Goal: Entertainment & Leisure: Consume media (video, audio)

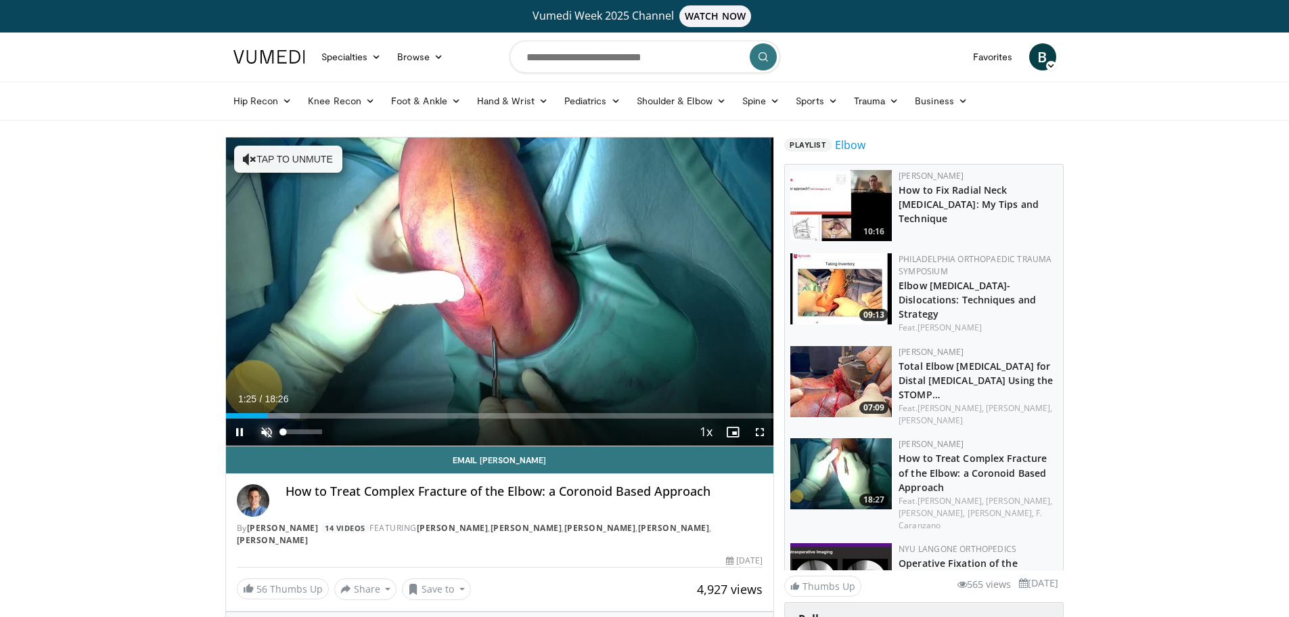
click at [260, 433] on span "Video Player" at bounding box center [266, 431] width 27 height 27
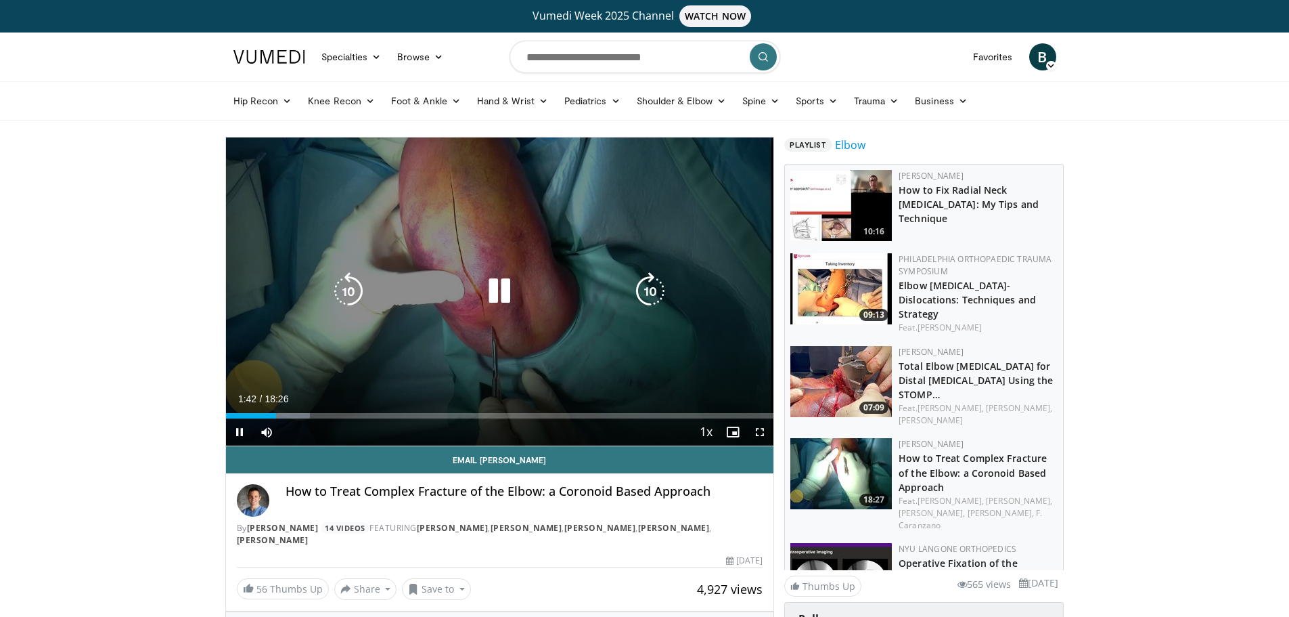
click at [654, 286] on icon "Video Player" at bounding box center [650, 291] width 38 height 38
click at [646, 285] on icon "Video Player" at bounding box center [650, 291] width 38 height 38
click at [657, 288] on icon "Video Player" at bounding box center [650, 291] width 38 height 38
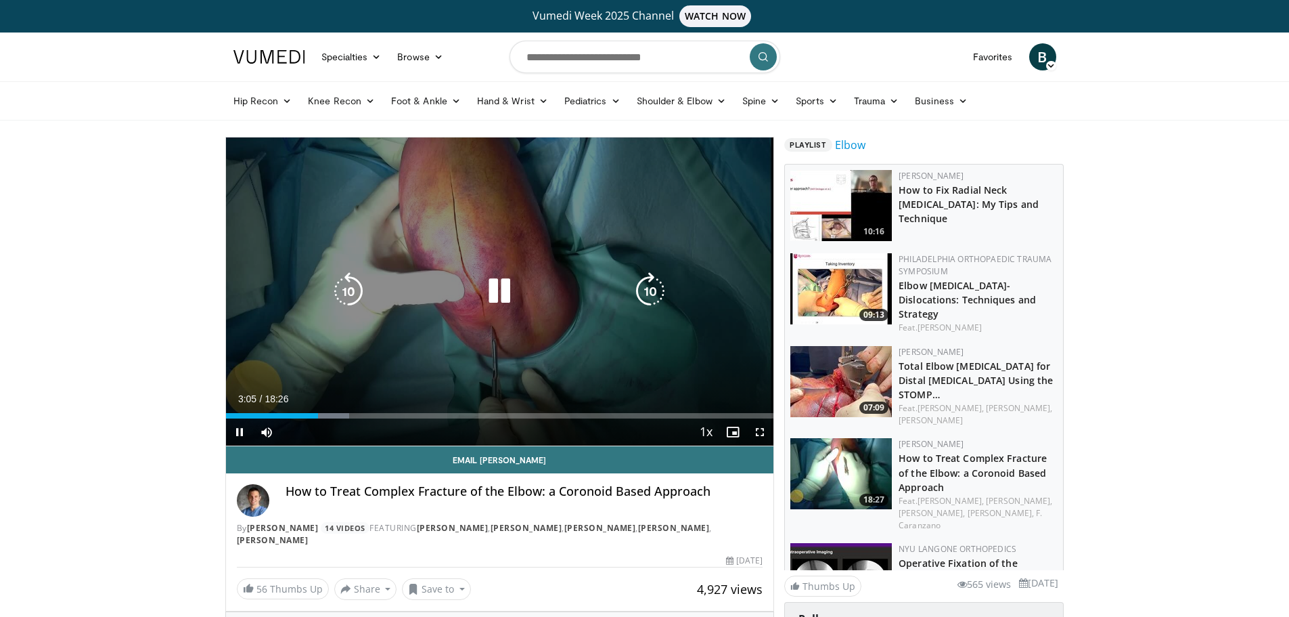
click at [646, 298] on icon "Video Player" at bounding box center [650, 291] width 38 height 38
click at [642, 290] on icon "Video Player" at bounding box center [650, 291] width 38 height 38
click at [656, 289] on icon "Video Player" at bounding box center [650, 291] width 38 height 38
click at [656, 289] on div "10 seconds Tap to unmute" at bounding box center [500, 291] width 548 height 308
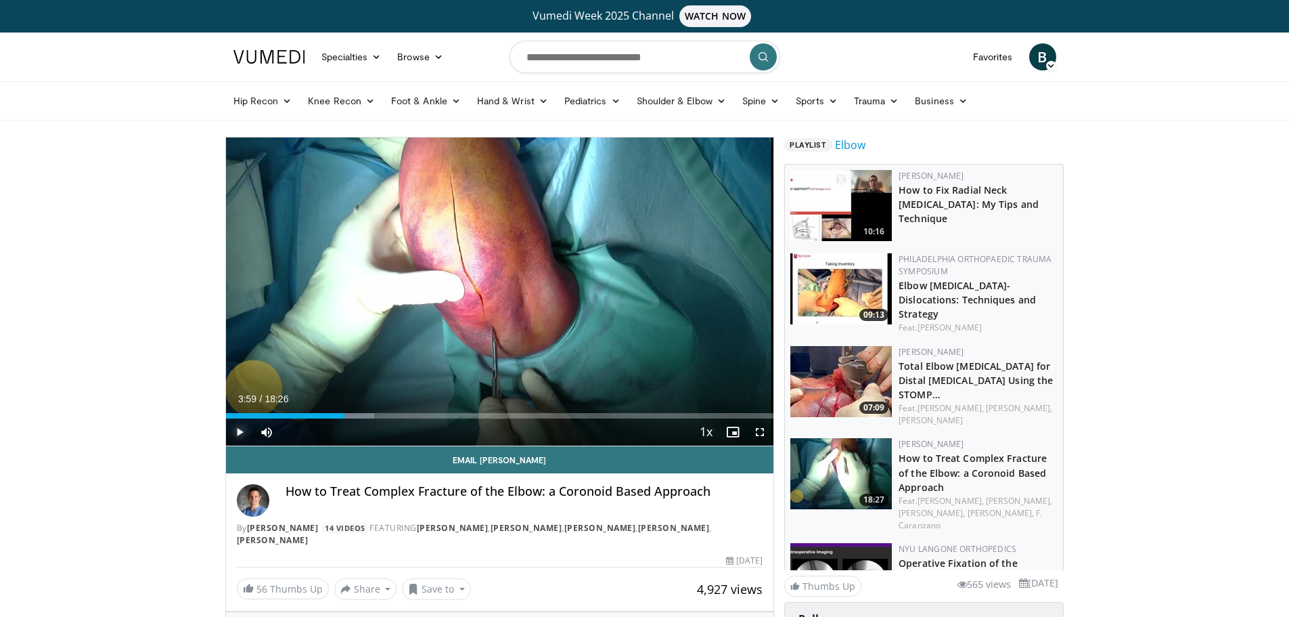
click at [234, 429] on span "Video Player" at bounding box center [239, 431] width 27 height 27
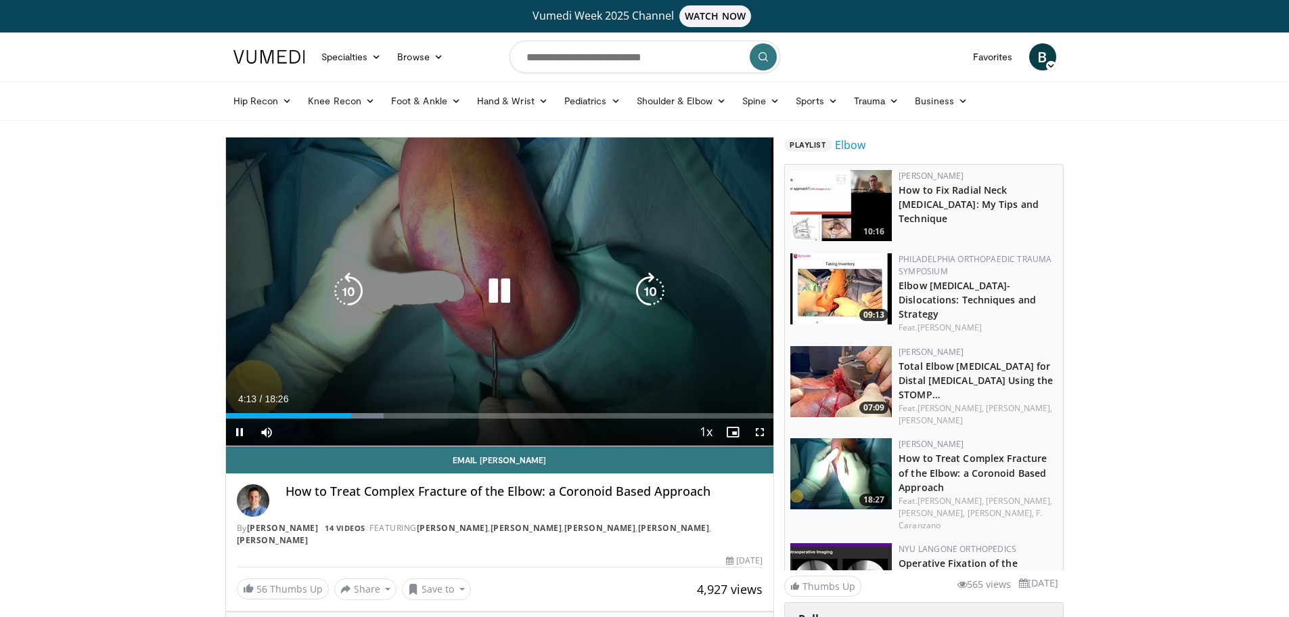
click at [650, 288] on icon "Video Player" at bounding box center [650, 291] width 38 height 38
click at [648, 286] on icon "Video Player" at bounding box center [650, 291] width 38 height 38
click at [649, 287] on icon "Video Player" at bounding box center [650, 291] width 38 height 38
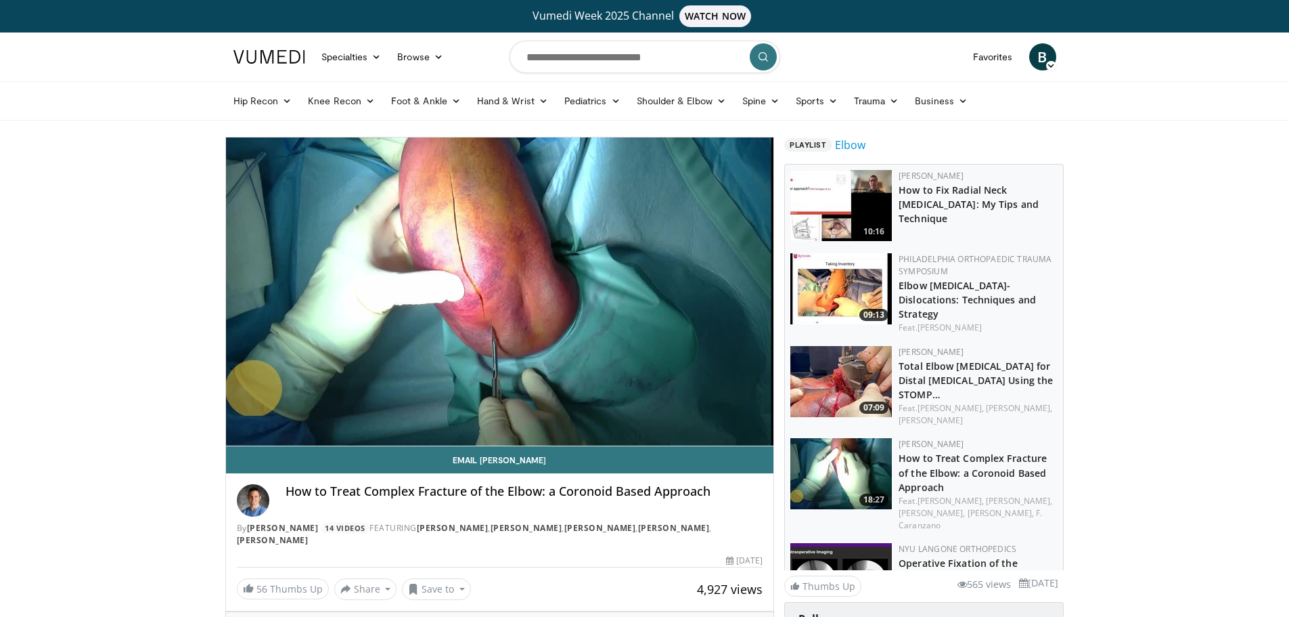
click at [649, 287] on div "20 seconds Tap to unmute" at bounding box center [500, 291] width 548 height 308
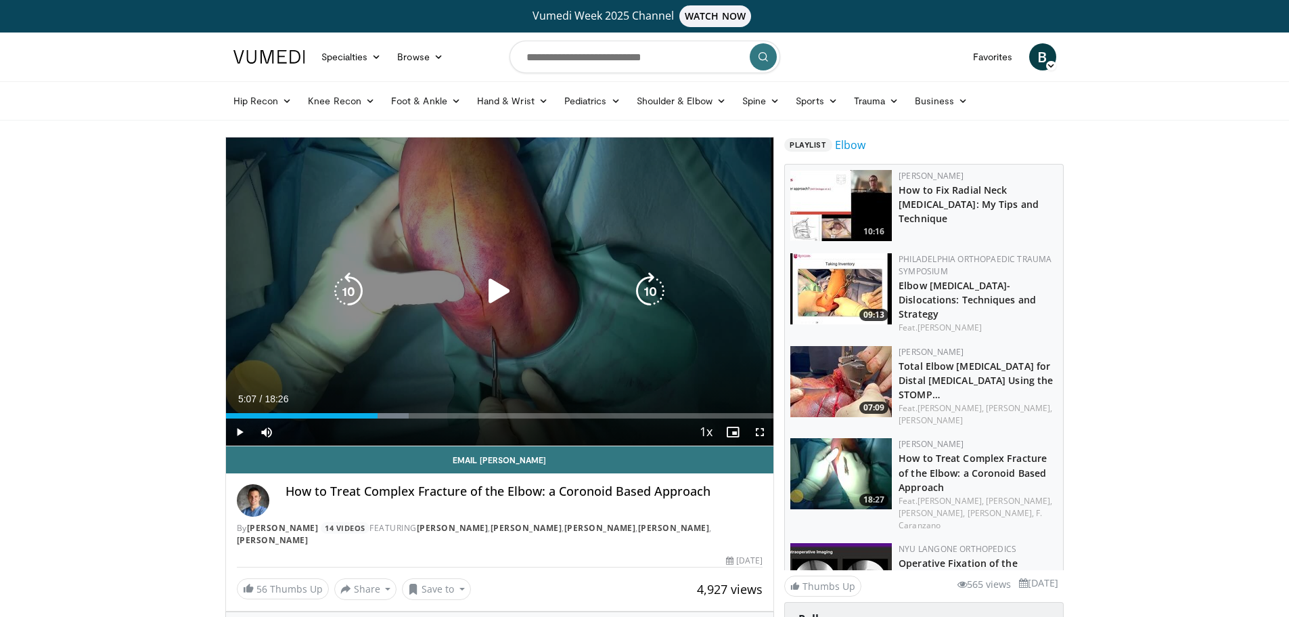
click at [654, 292] on icon "Video Player" at bounding box center [650, 291] width 38 height 38
click at [495, 288] on icon "Video Player" at bounding box center [499, 291] width 38 height 38
click at [662, 286] on icon "Video Player" at bounding box center [650, 291] width 38 height 38
click at [652, 293] on icon "Video Player" at bounding box center [650, 291] width 38 height 38
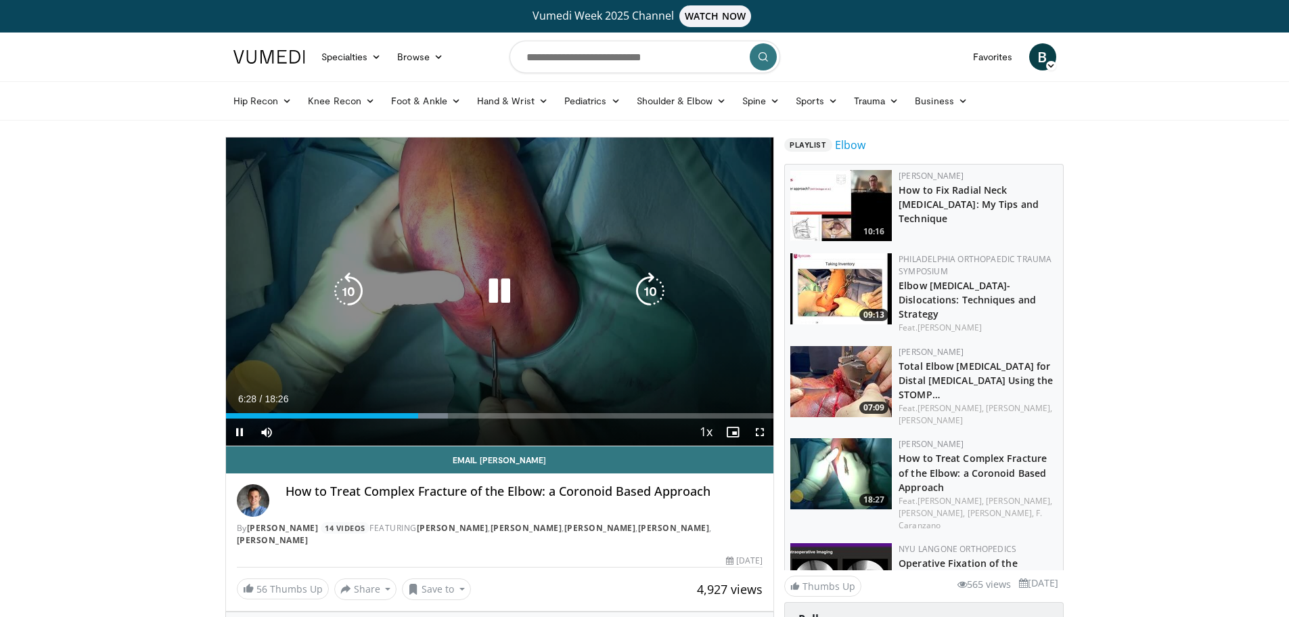
click at [659, 285] on icon "Video Player" at bounding box center [650, 291] width 38 height 38
click at [646, 287] on icon "Video Player" at bounding box center [650, 291] width 38 height 38
click at [648, 291] on icon "Video Player" at bounding box center [650, 291] width 38 height 38
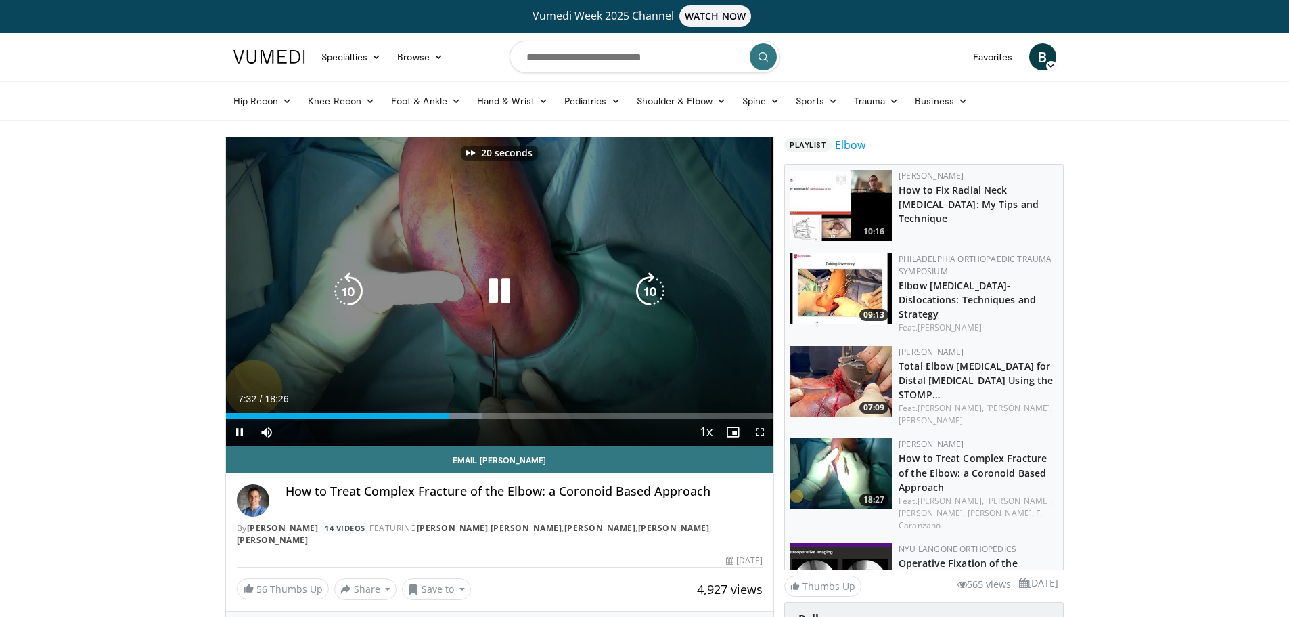
click at [648, 291] on icon "Video Player" at bounding box center [650, 291] width 38 height 38
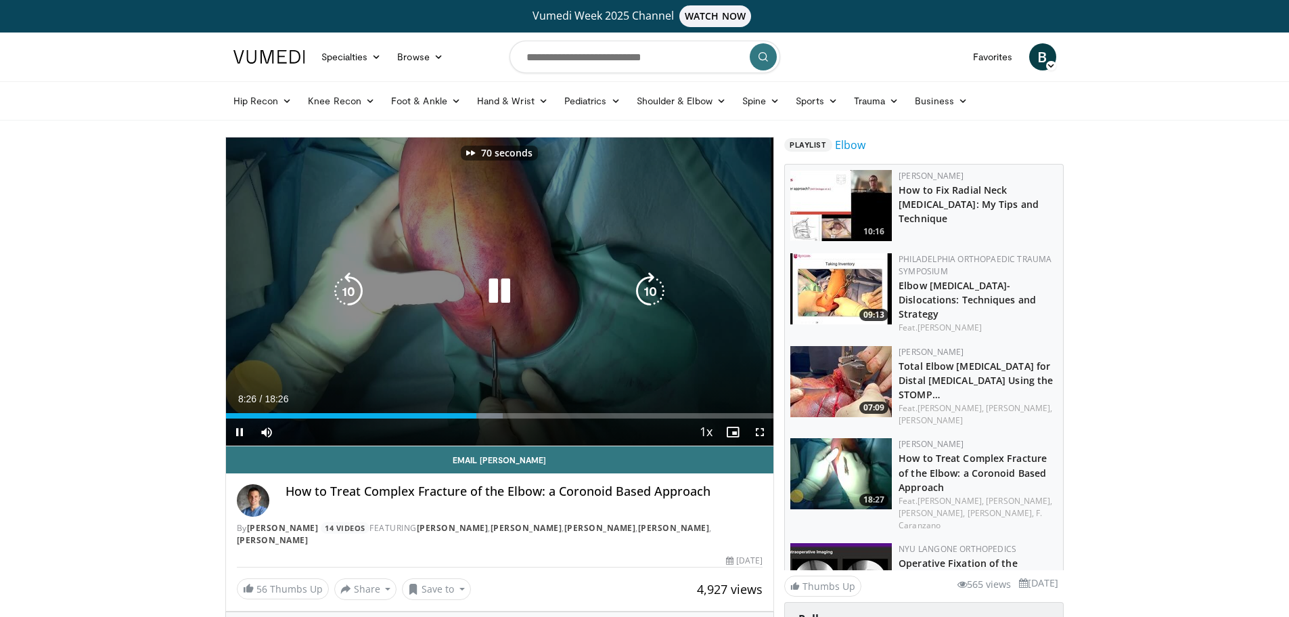
click at [648, 291] on icon "Video Player" at bounding box center [650, 291] width 38 height 38
click at [656, 284] on icon "Video Player" at bounding box center [650, 291] width 38 height 38
click at [658, 291] on icon "Video Player" at bounding box center [650, 291] width 38 height 38
click at [642, 292] on icon "Video Player" at bounding box center [650, 291] width 38 height 38
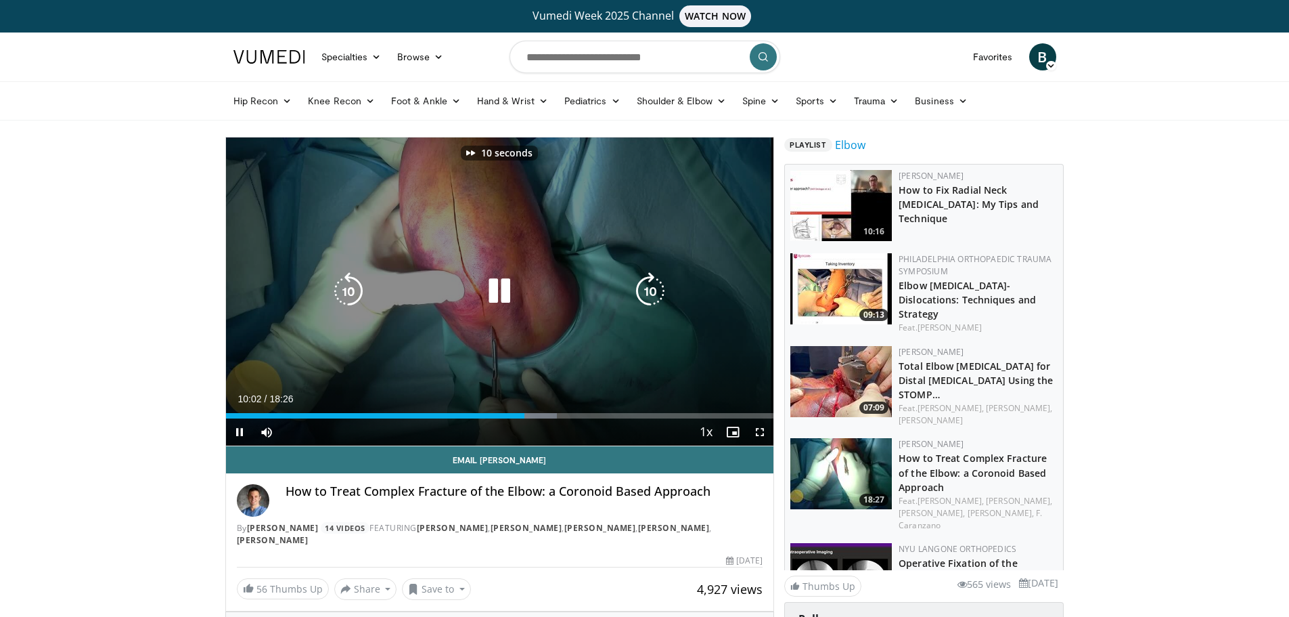
click at [642, 292] on icon "Video Player" at bounding box center [650, 291] width 38 height 38
click at [651, 280] on icon "Video Player" at bounding box center [650, 291] width 38 height 38
click at [650, 290] on icon "Video Player" at bounding box center [650, 291] width 38 height 38
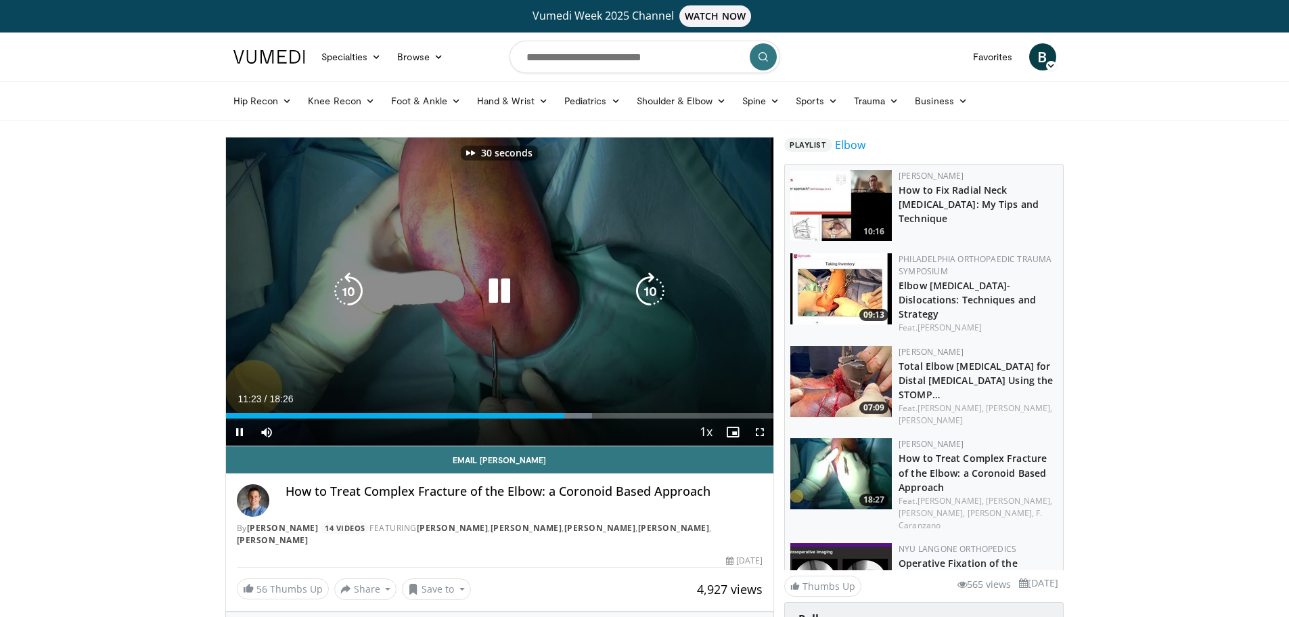
click at [650, 290] on icon "Video Player" at bounding box center [650, 291] width 38 height 38
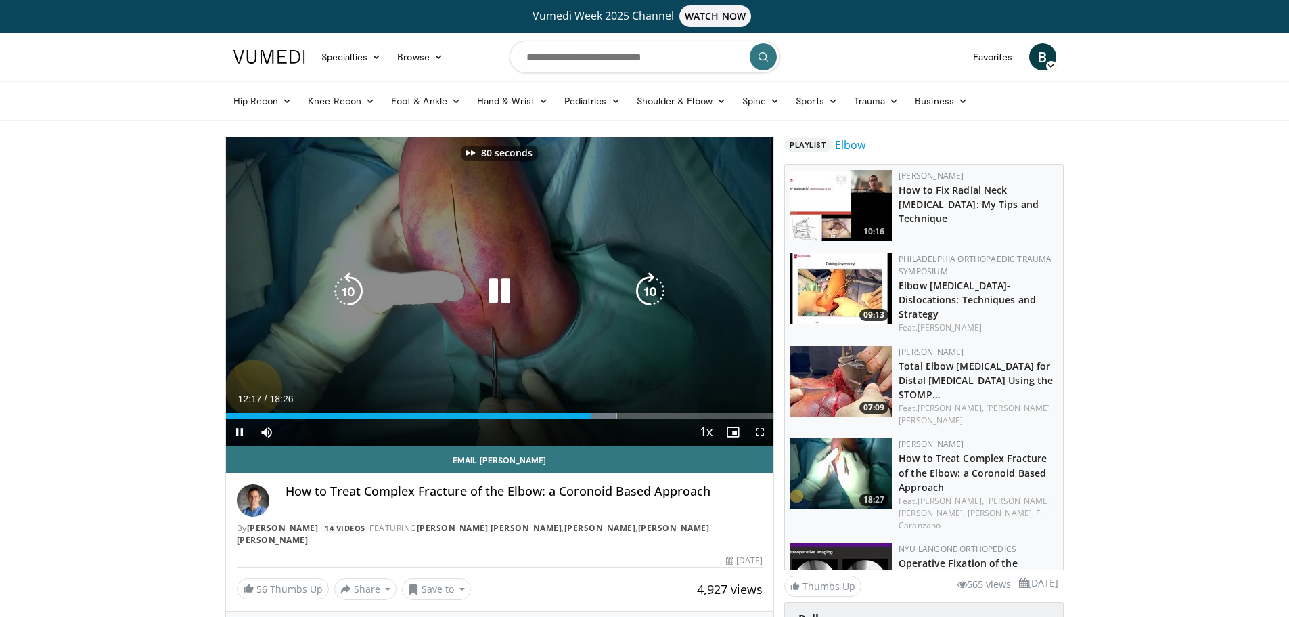
click at [650, 290] on icon "Video Player" at bounding box center [650, 291] width 38 height 38
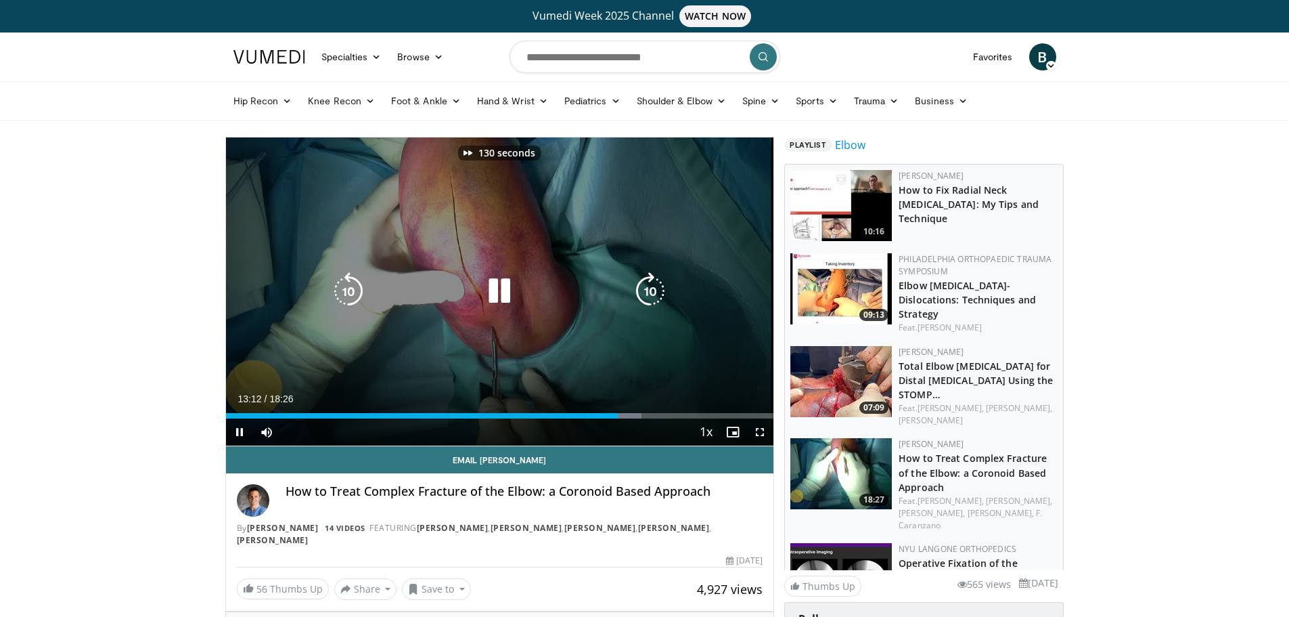
click at [650, 290] on icon "Video Player" at bounding box center [650, 291] width 38 height 38
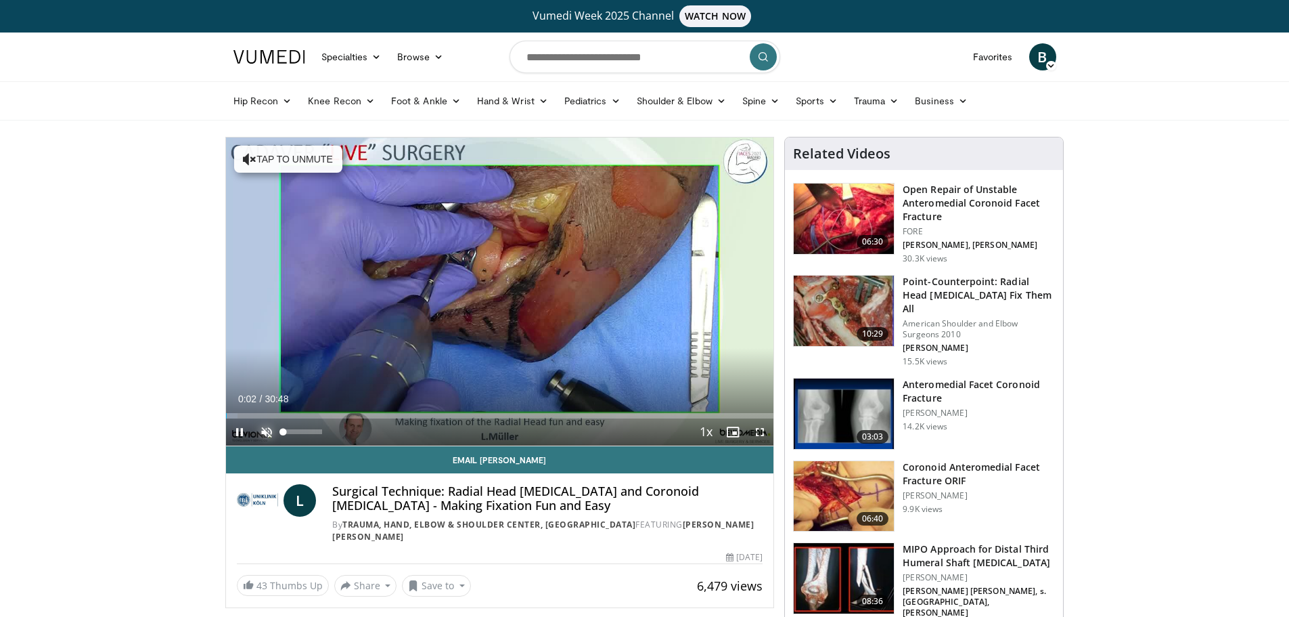
click at [269, 426] on span "Video Player" at bounding box center [266, 431] width 27 height 27
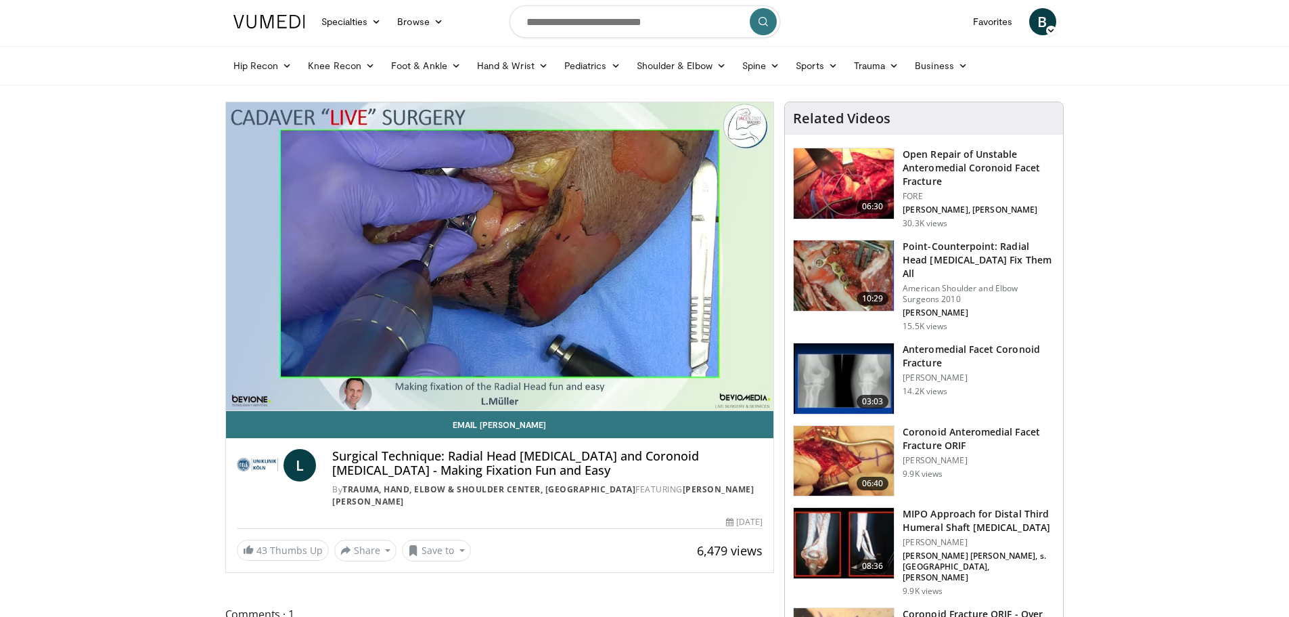
scroll to position [68, 0]
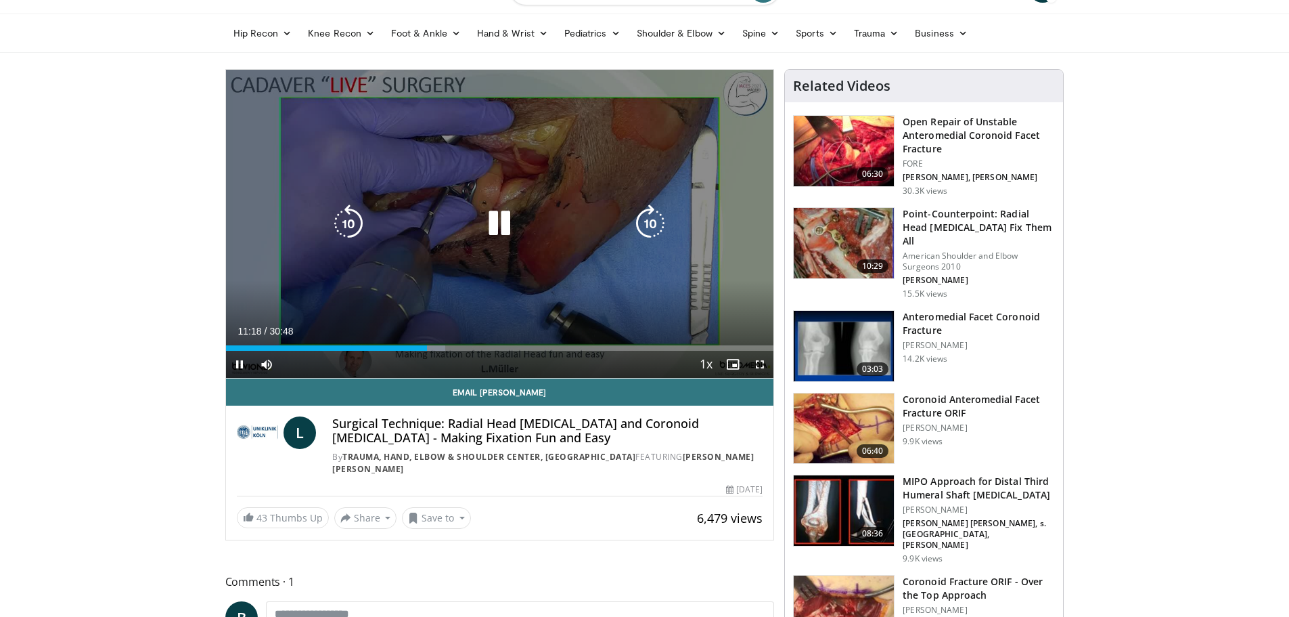
click at [645, 217] on icon "Video Player" at bounding box center [650, 223] width 38 height 38
click at [646, 217] on icon "Video Player" at bounding box center [650, 223] width 38 height 38
click at [652, 223] on icon "Video Player" at bounding box center [650, 223] width 38 height 38
click at [647, 221] on icon "Video Player" at bounding box center [650, 223] width 38 height 38
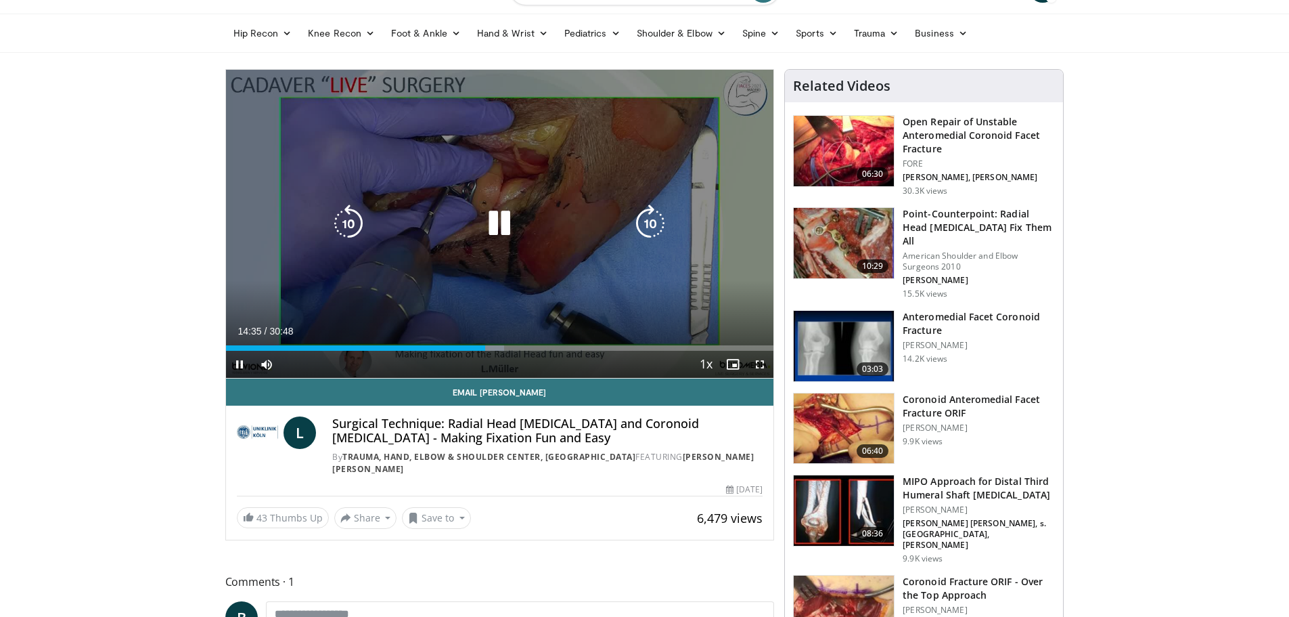
click at [656, 220] on icon "Video Player" at bounding box center [650, 223] width 38 height 38
click at [639, 220] on icon "Video Player" at bounding box center [650, 223] width 38 height 38
click at [650, 217] on icon "Video Player" at bounding box center [650, 223] width 38 height 38
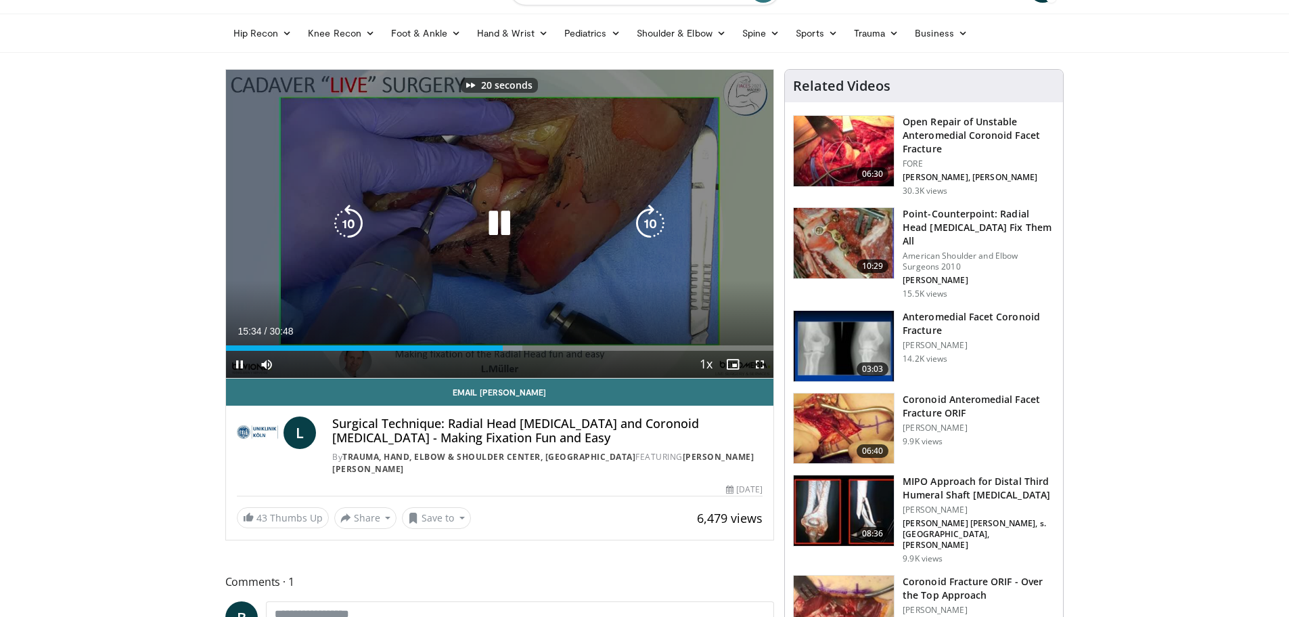
click at [650, 217] on icon "Video Player" at bounding box center [650, 223] width 38 height 38
click at [649, 224] on icon "Video Player" at bounding box center [650, 223] width 38 height 38
click at [653, 221] on icon "Video Player" at bounding box center [650, 223] width 38 height 38
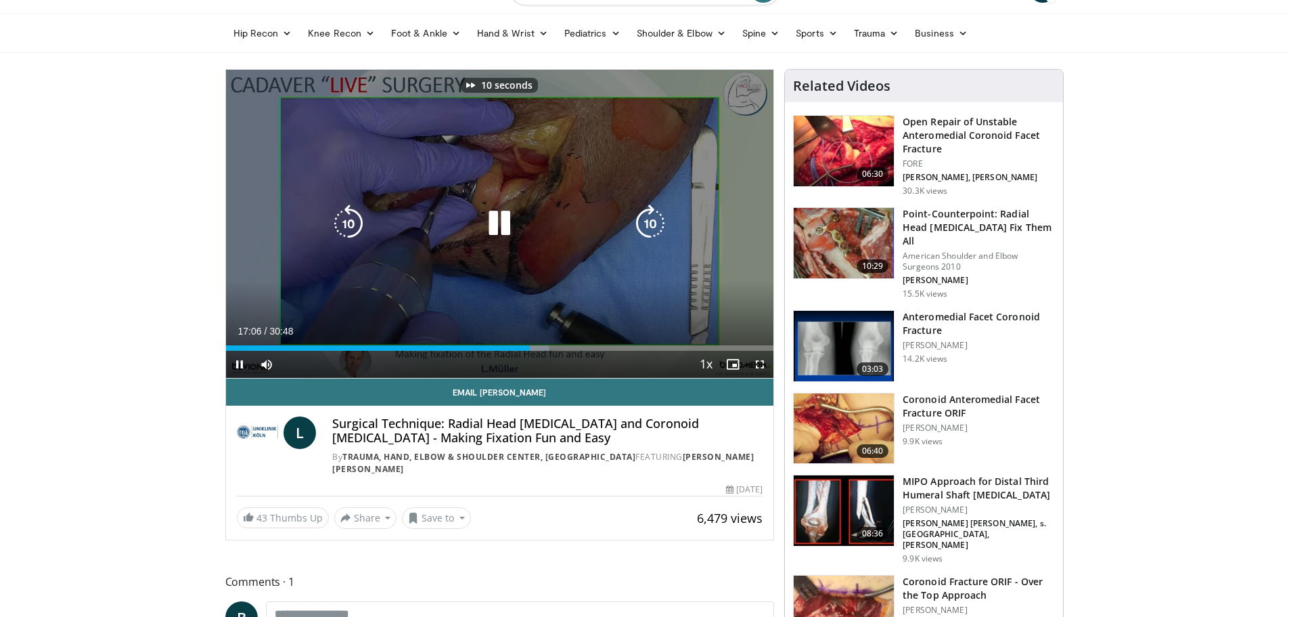
click at [653, 221] on icon "Video Player" at bounding box center [650, 223] width 38 height 38
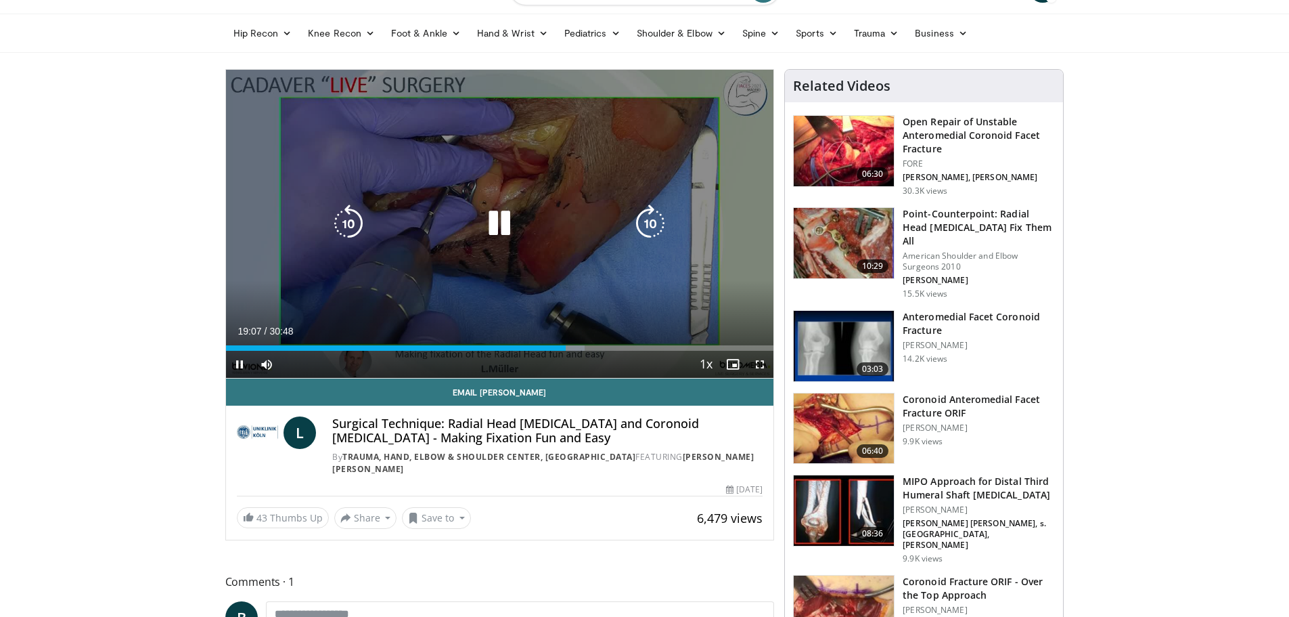
click at [652, 224] on icon "Video Player" at bounding box center [650, 223] width 38 height 38
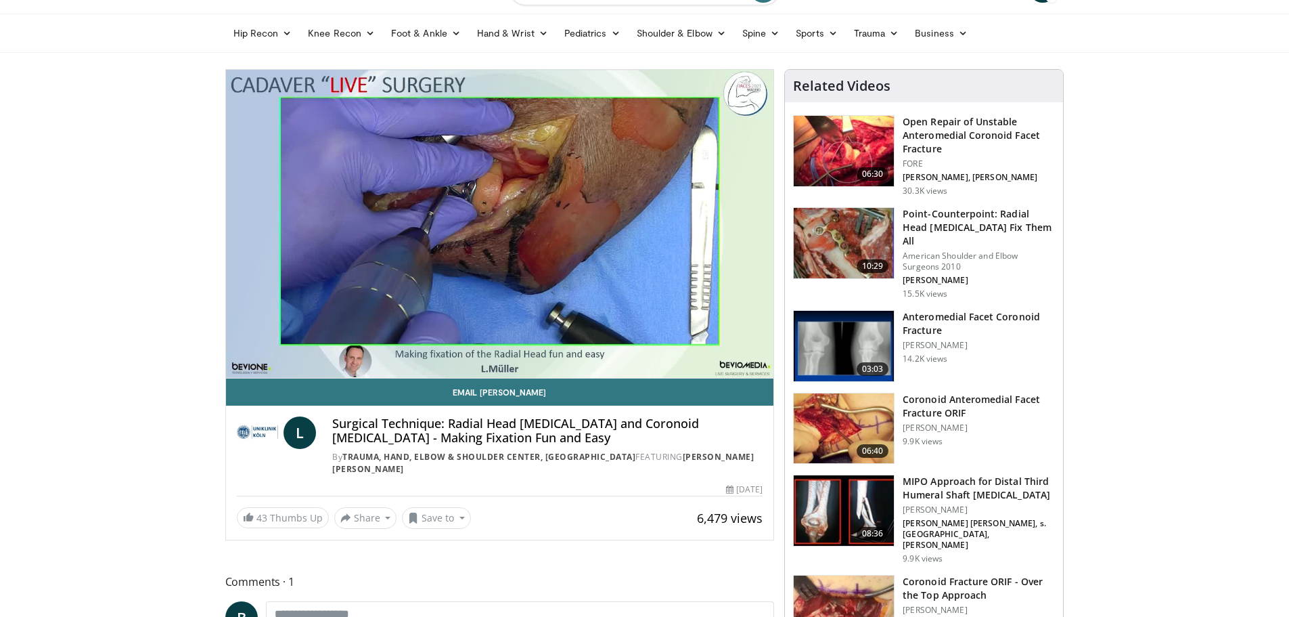
click at [652, 224] on div "40 seconds Tap to unmute" at bounding box center [500, 224] width 548 height 308
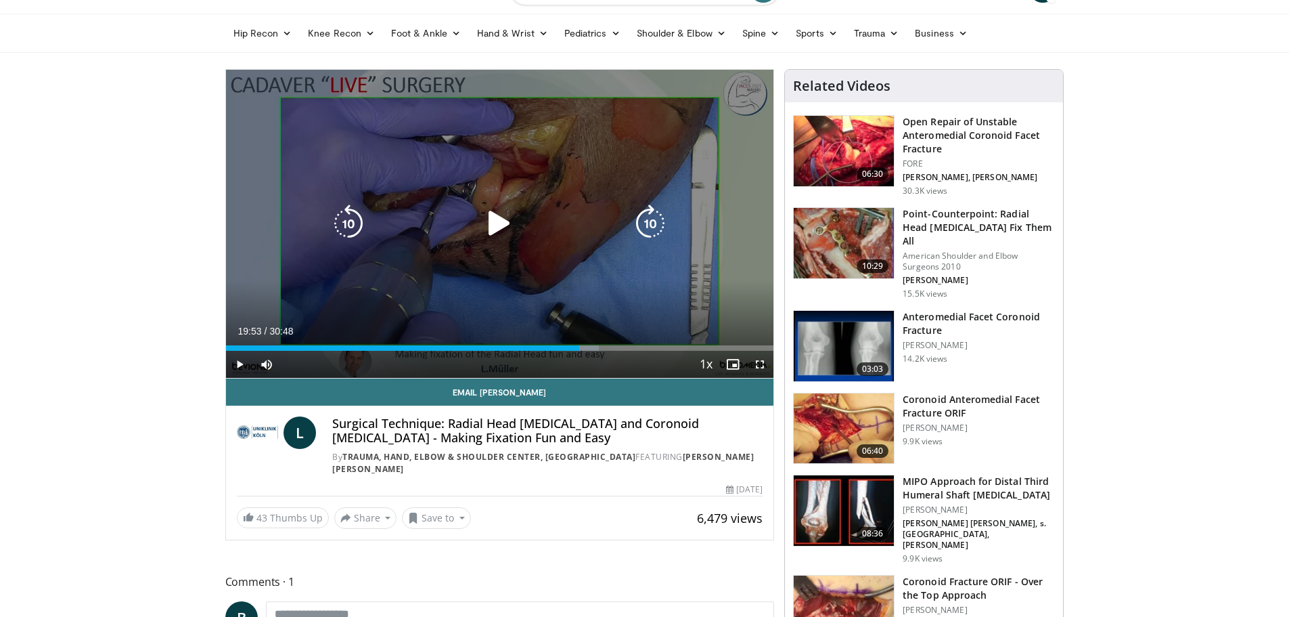
click at [650, 223] on icon "Video Player" at bounding box center [650, 223] width 38 height 38
click at [504, 224] on icon "Video Player" at bounding box center [499, 223] width 38 height 38
click at [648, 219] on icon "Video Player" at bounding box center [650, 223] width 38 height 38
click at [647, 220] on icon "Video Player" at bounding box center [650, 223] width 38 height 38
click at [645, 226] on icon "Video Player" at bounding box center [650, 223] width 38 height 38
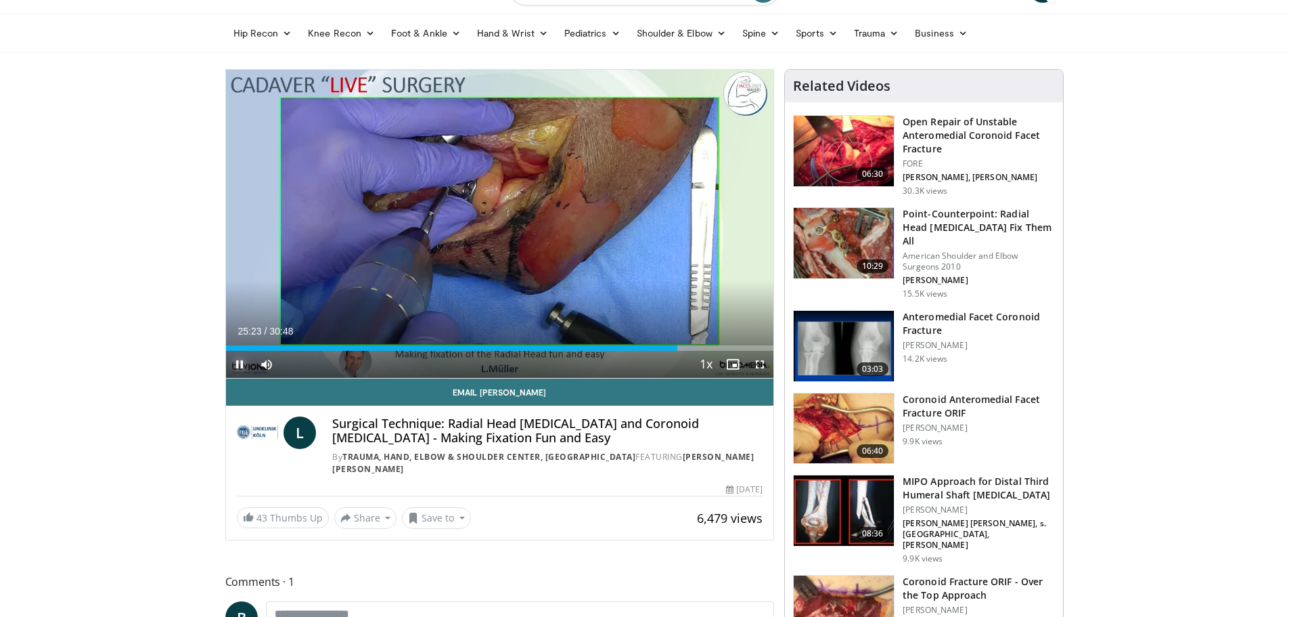
click at [236, 366] on span "Video Player" at bounding box center [239, 364] width 27 height 27
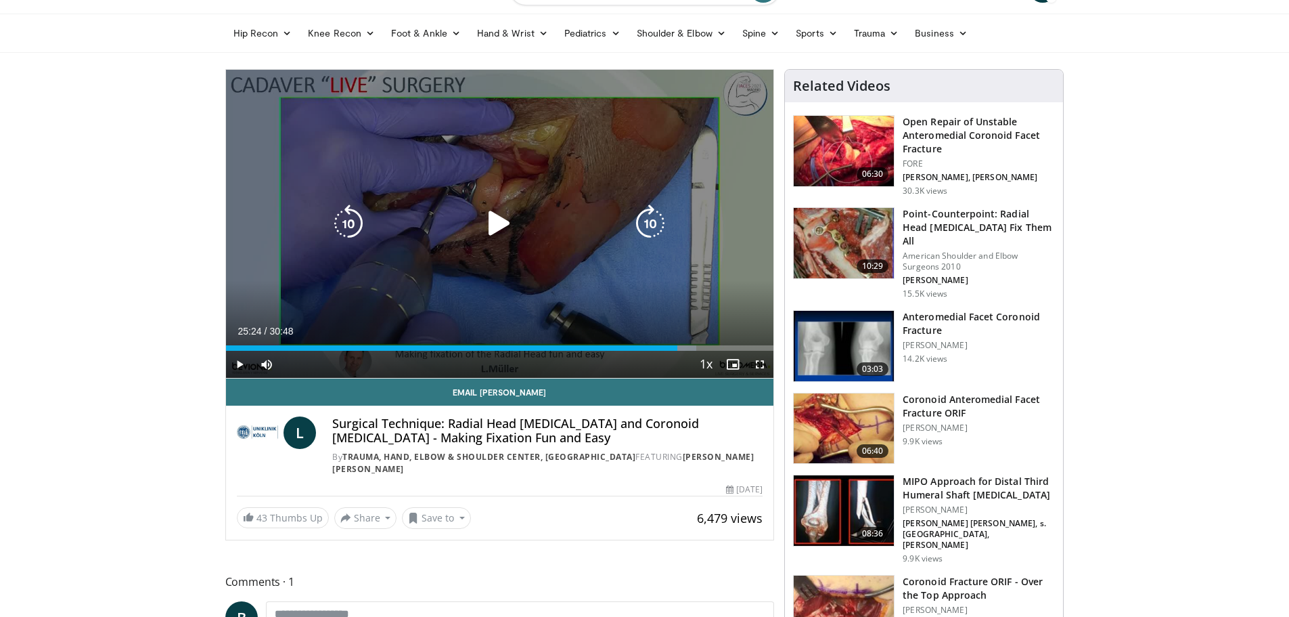
click at [487, 224] on icon "Video Player" at bounding box center [499, 223] width 38 height 38
click at [650, 221] on icon "Video Player" at bounding box center [650, 223] width 38 height 38
click at [650, 226] on icon "Video Player" at bounding box center [650, 223] width 38 height 38
